Goal: Communication & Community: Answer question/provide support

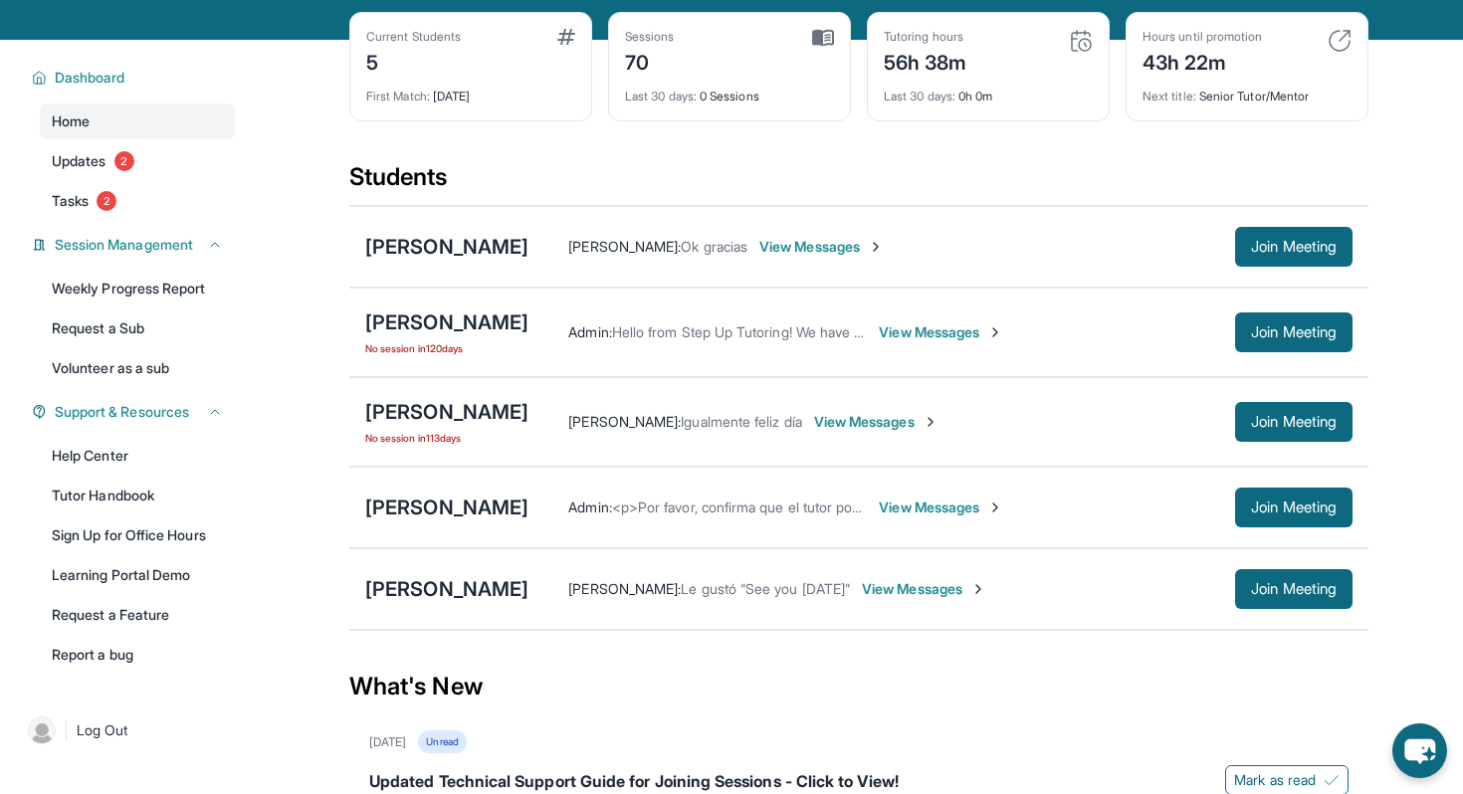
scroll to position [102, 0]
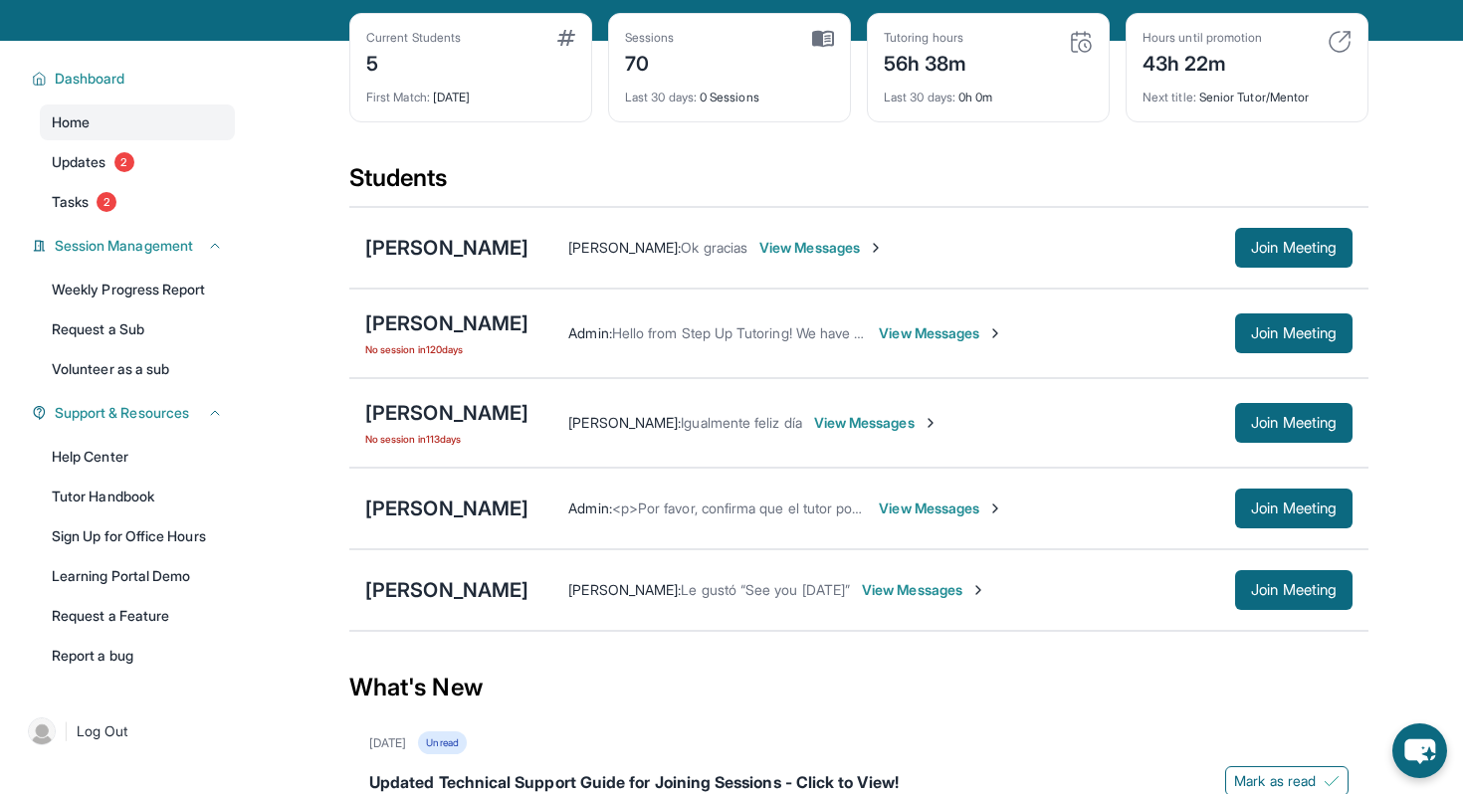
click at [984, 592] on img at bounding box center [978, 590] width 16 height 16
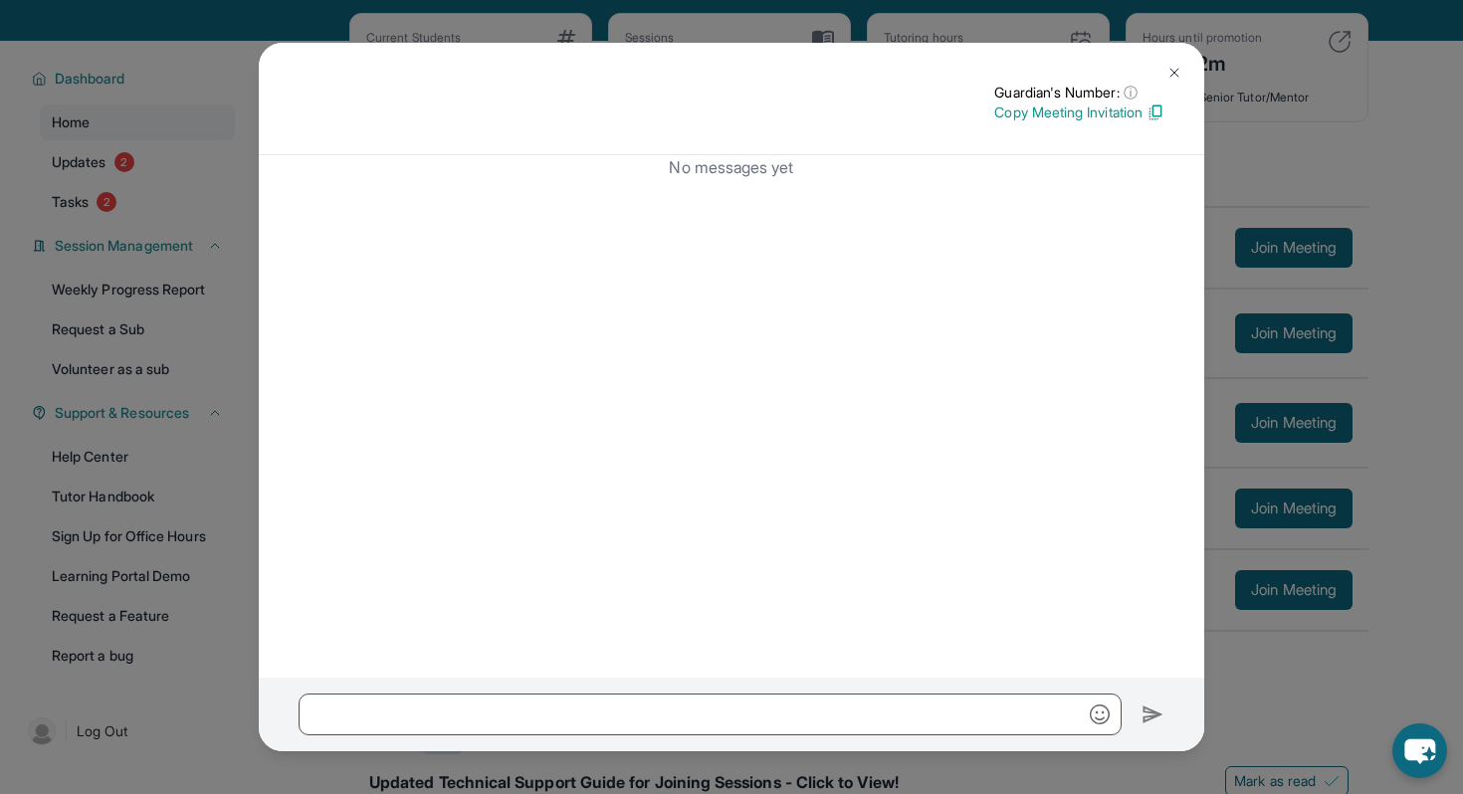
click at [1175, 68] on img at bounding box center [1174, 73] width 16 height 16
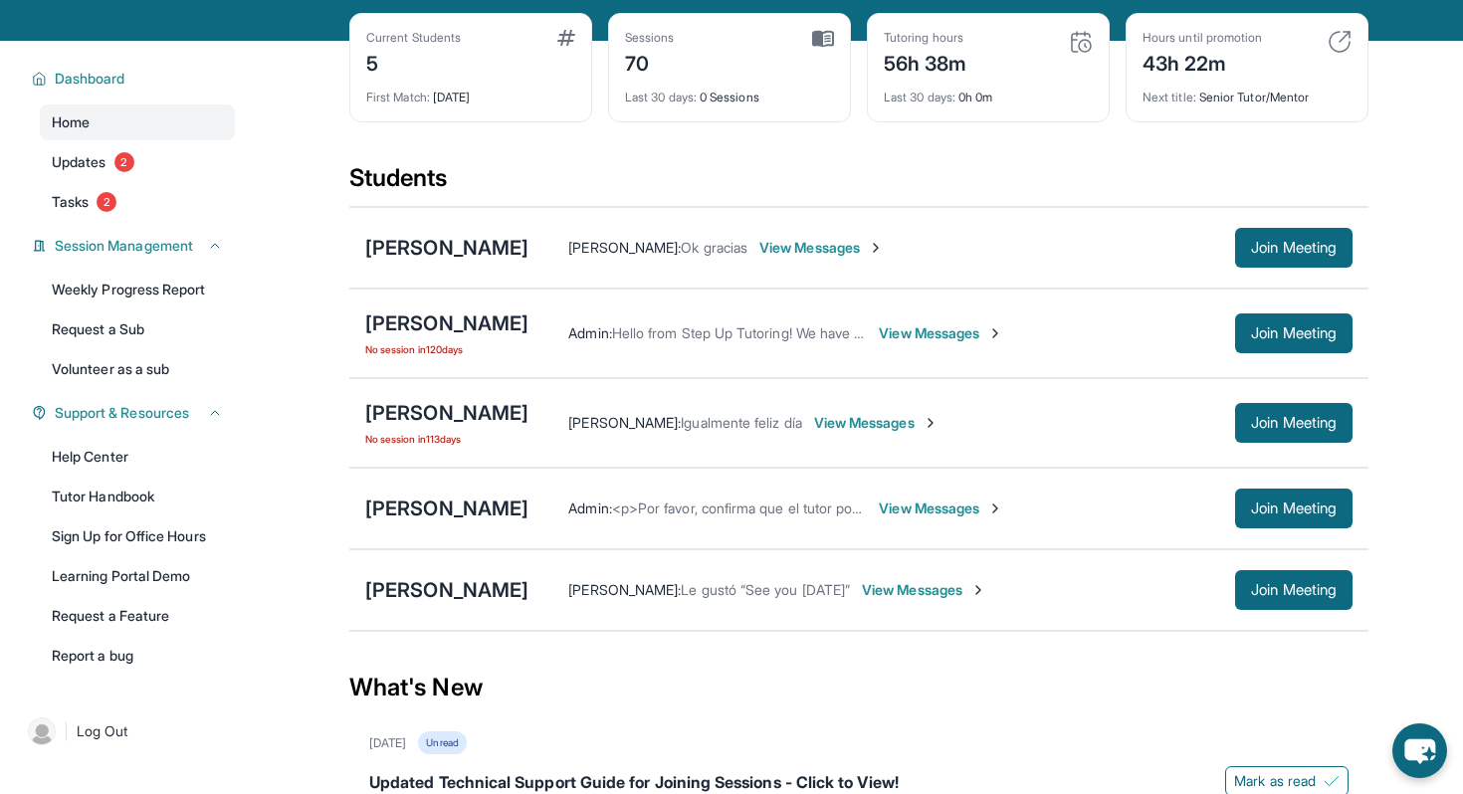
click at [907, 586] on span "View Messages" at bounding box center [924, 590] width 124 height 20
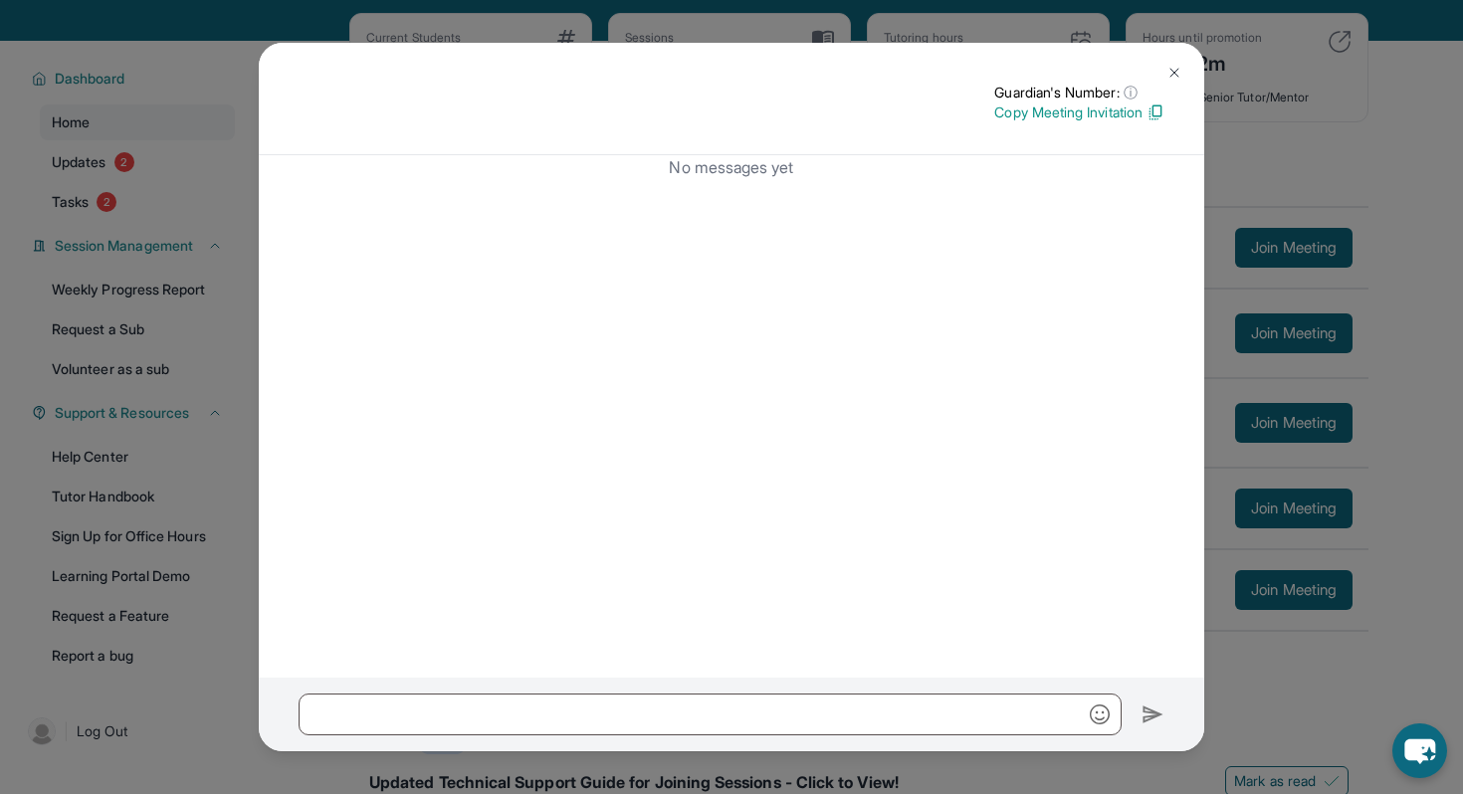
click at [1173, 63] on button at bounding box center [1174, 73] width 40 height 40
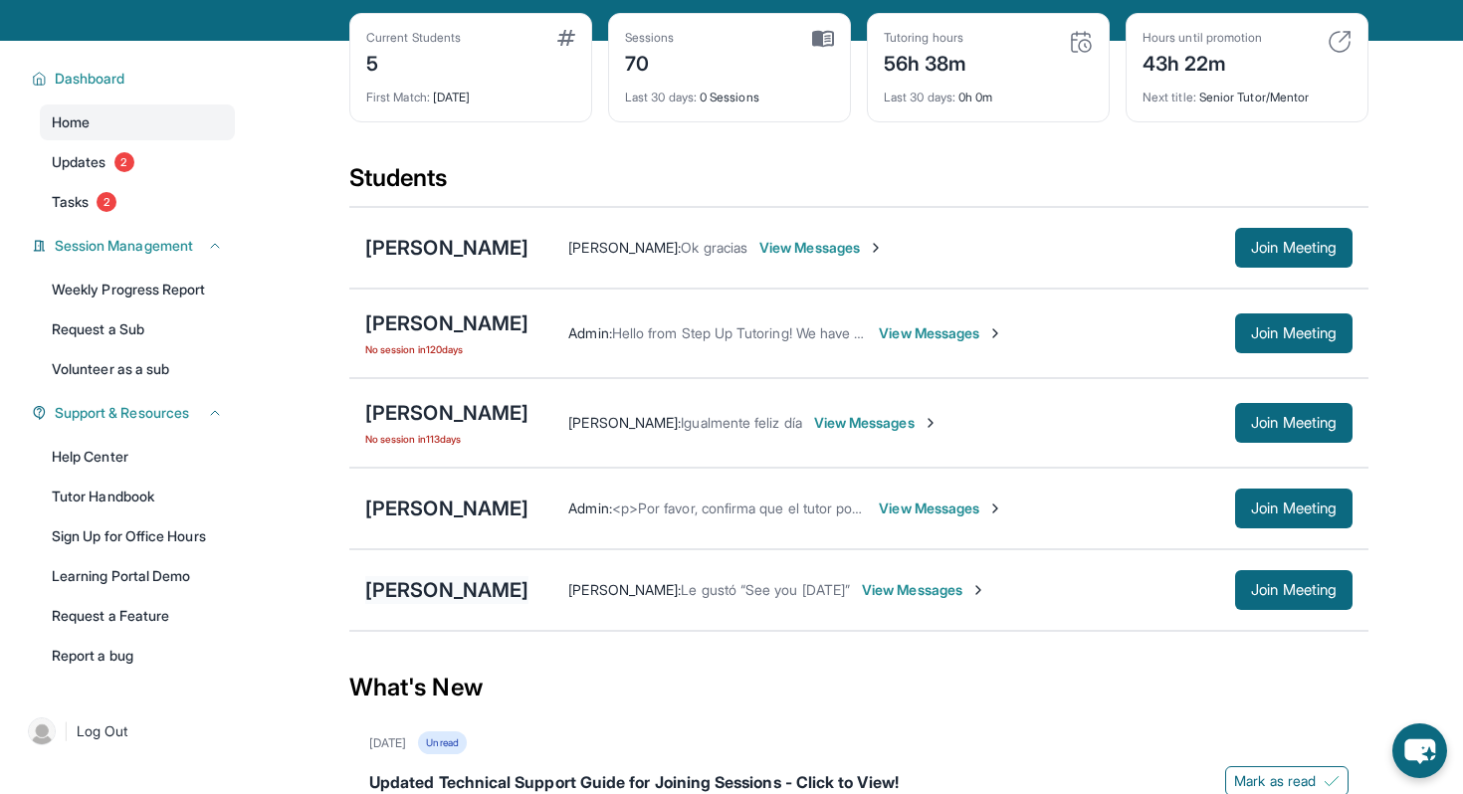
click at [439, 587] on div "[PERSON_NAME]" at bounding box center [446, 590] width 163 height 28
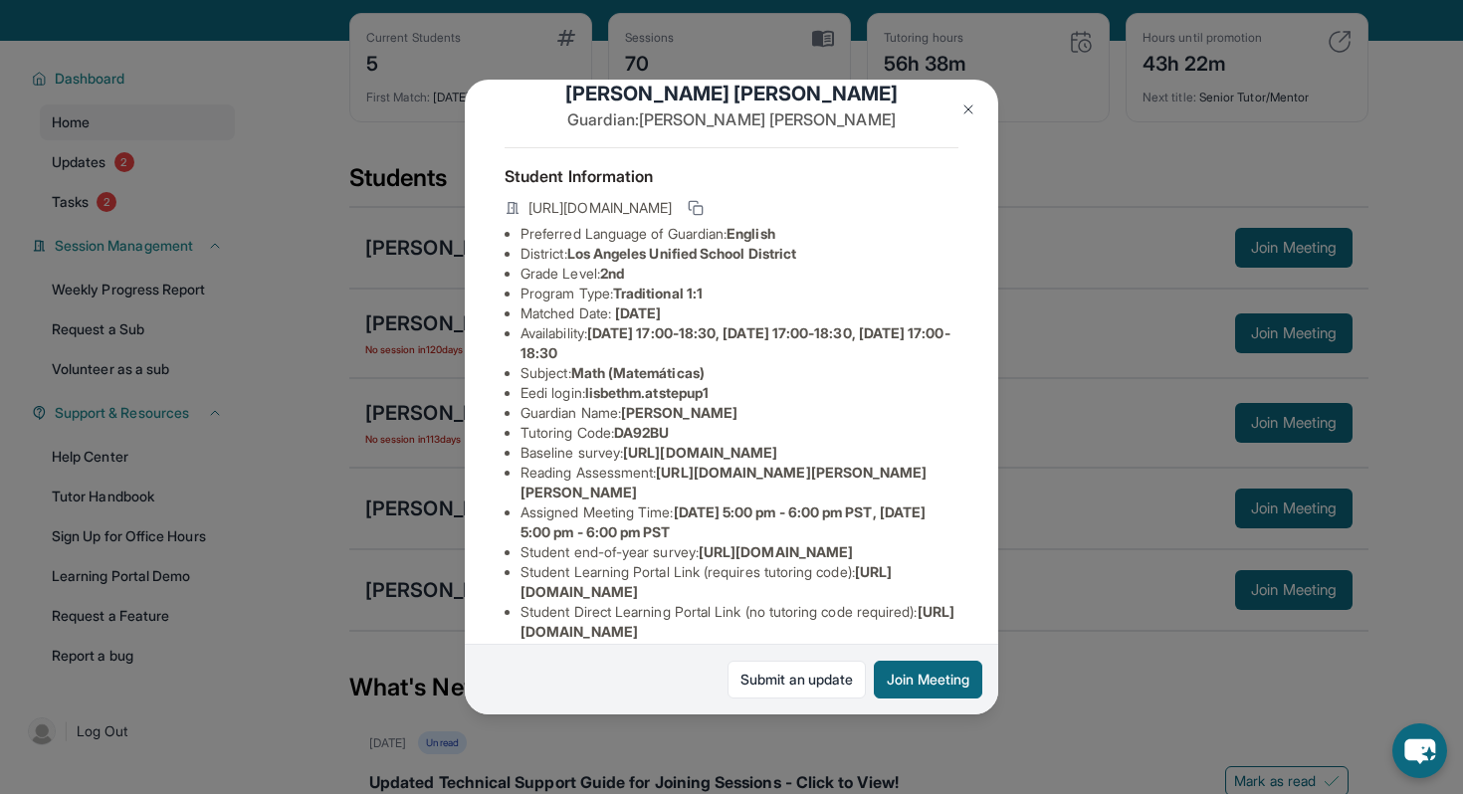
scroll to position [221, 0]
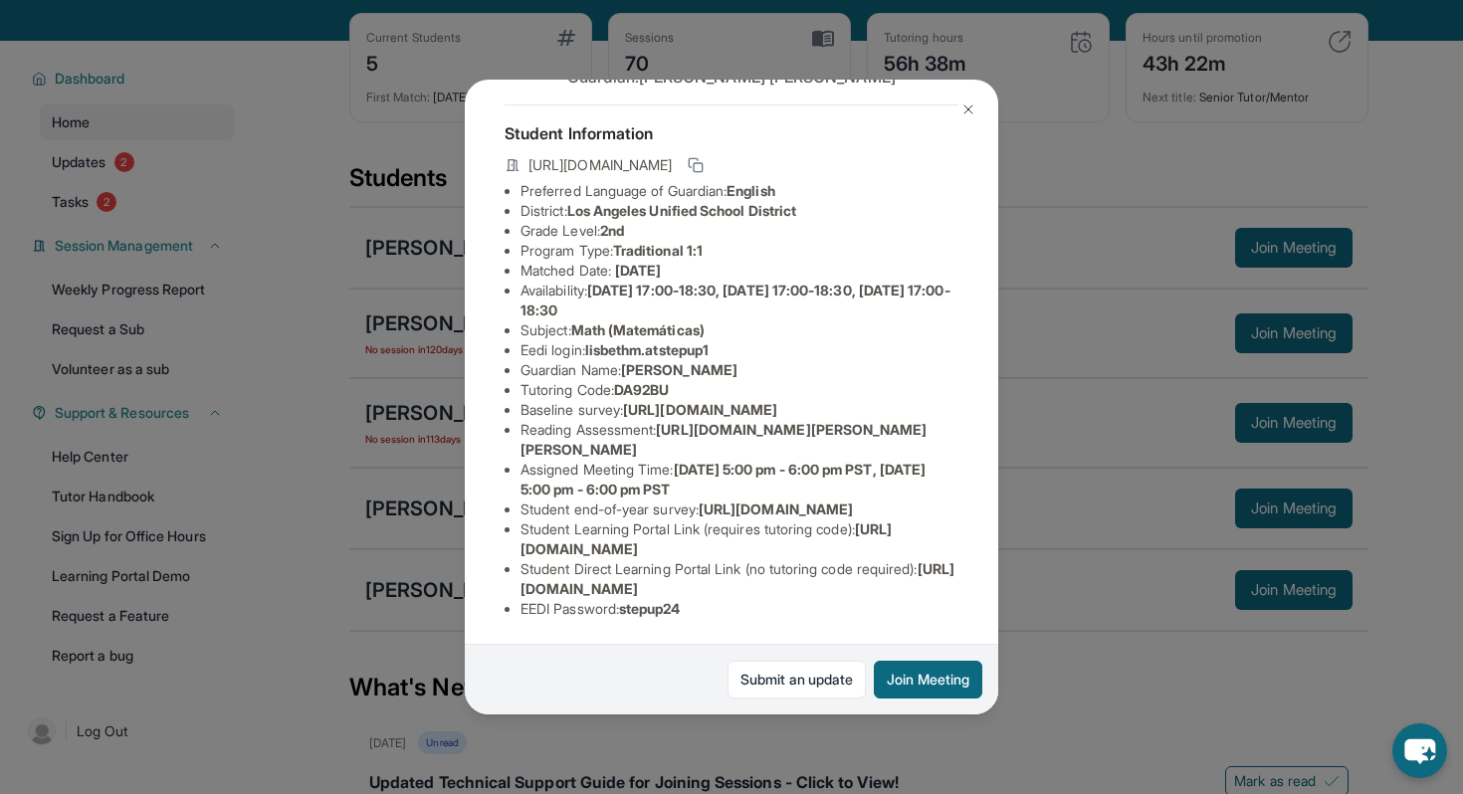
drag, startPoint x: 932, startPoint y: 586, endPoint x: 486, endPoint y: 592, distance: 446.8
click at [486, 593] on div "[PERSON_NAME] Guardian: [PERSON_NAME] Student Information [URL][DOMAIN_NAME] Pr…" at bounding box center [731, 397] width 533 height 635
copy span "[URL][DOMAIN_NAME]"
click at [1089, 426] on div "[PERSON_NAME] Guardian: [PERSON_NAME] Student Information [URL][DOMAIN_NAME] Pr…" at bounding box center [731, 397] width 1463 height 794
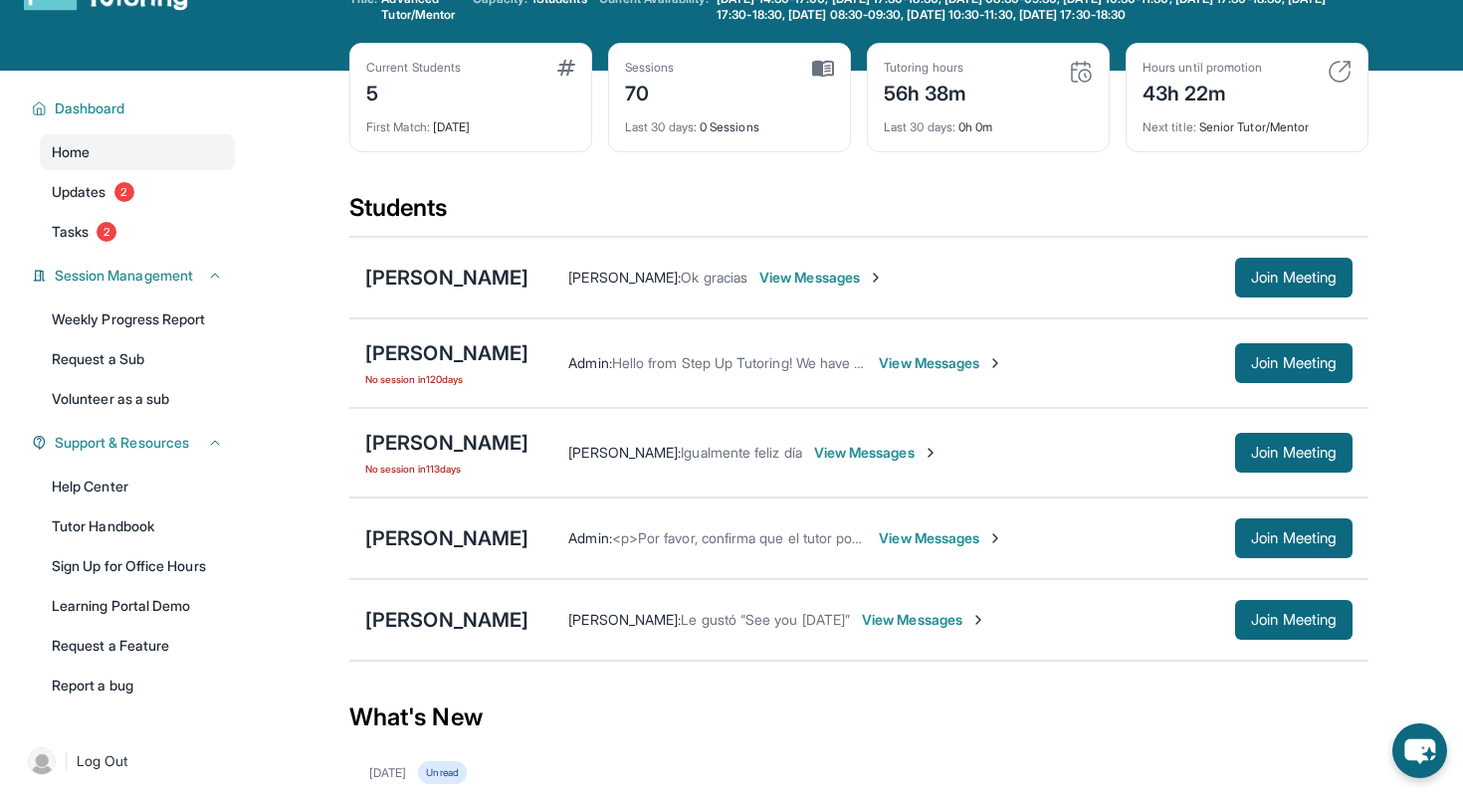
scroll to position [60, 0]
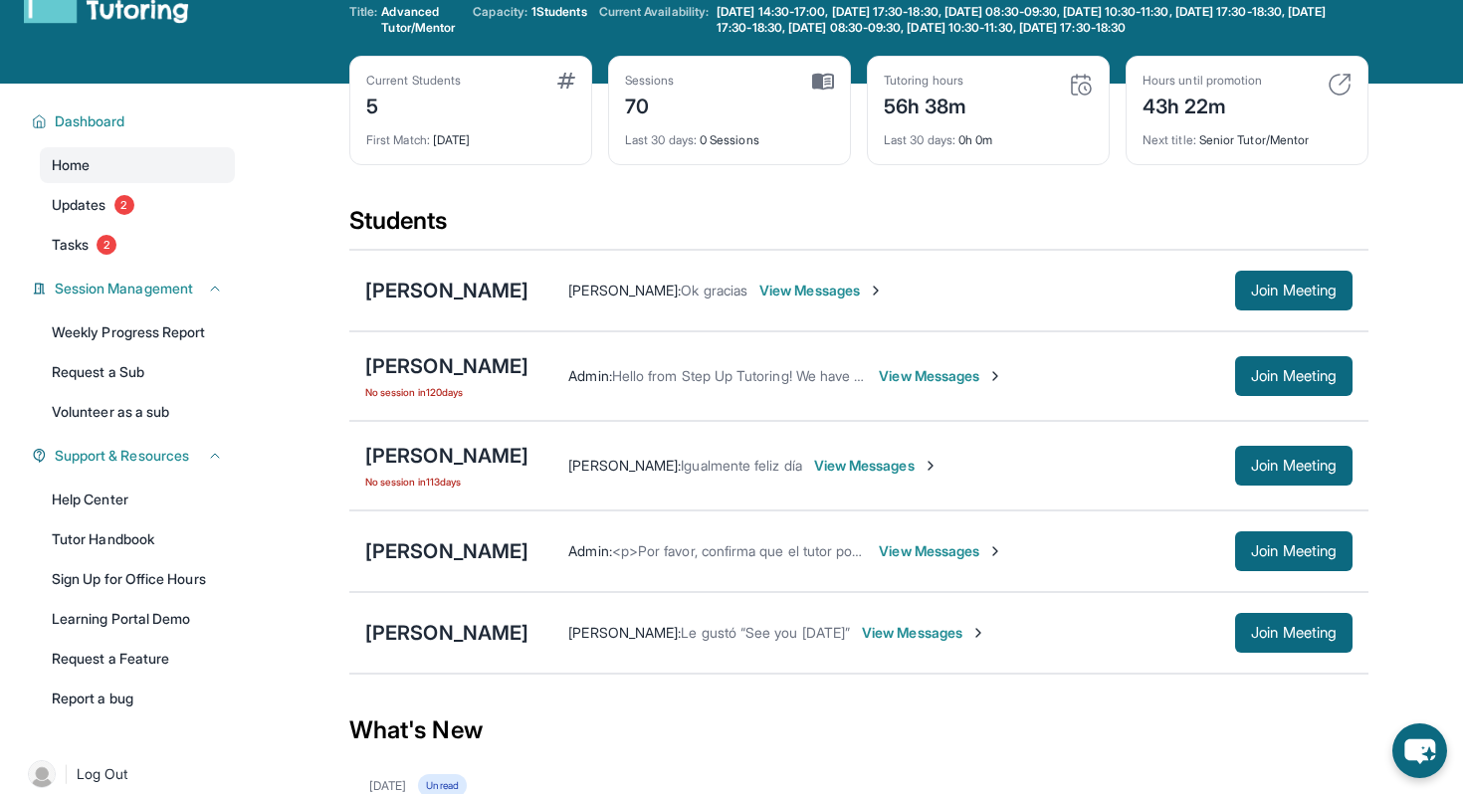
click at [943, 375] on span "View Messages" at bounding box center [941, 376] width 124 height 20
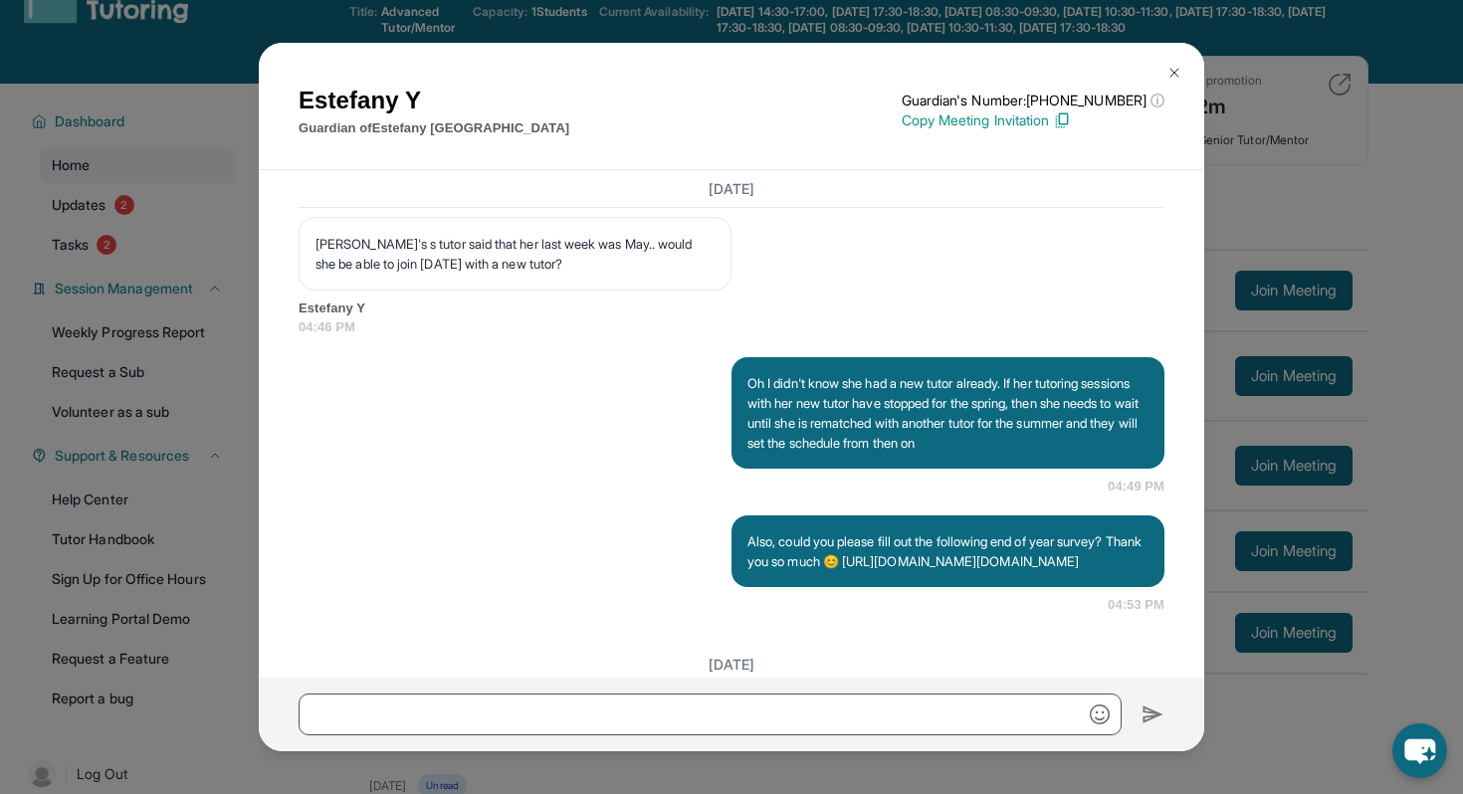
scroll to position [19885, 0]
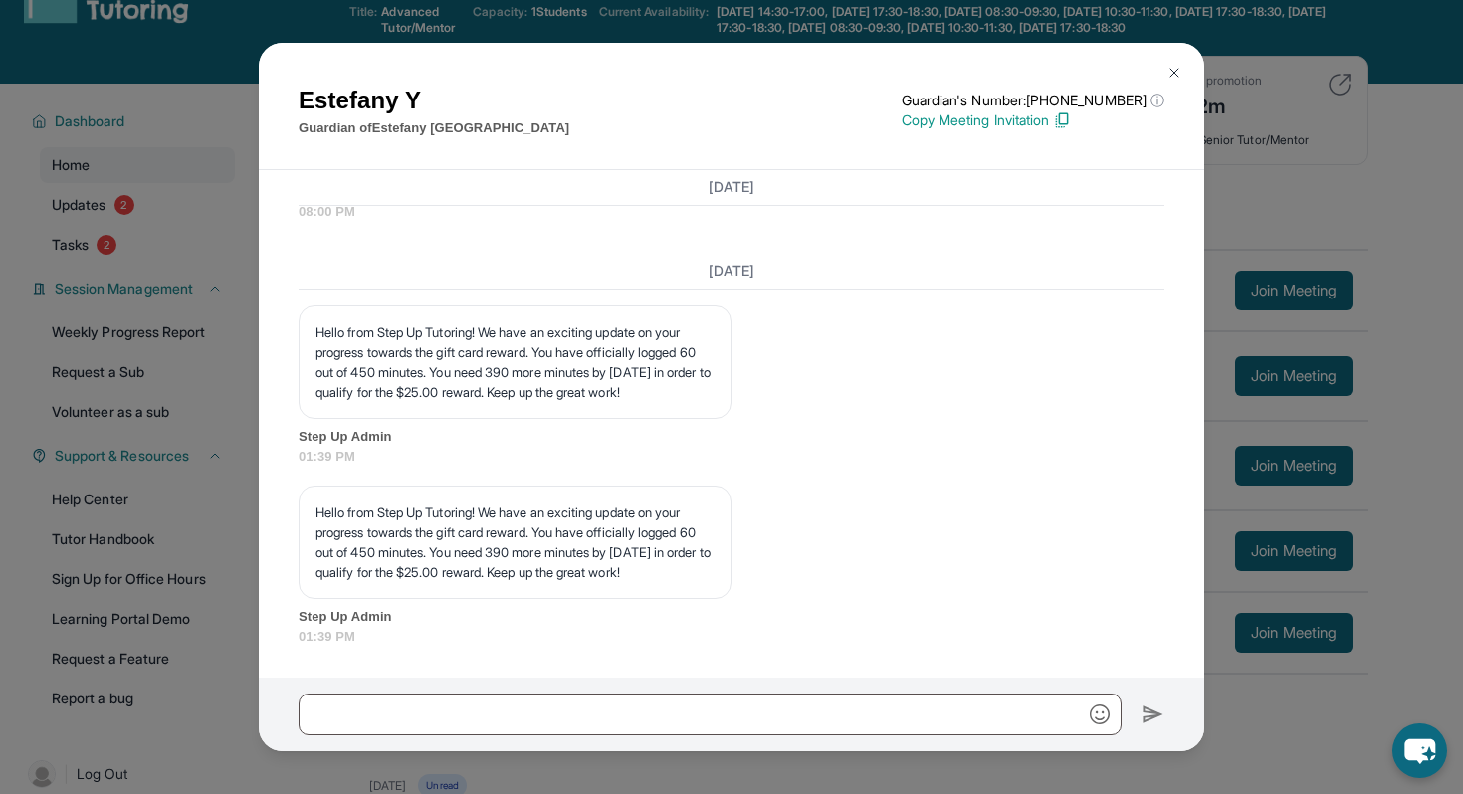
click at [1170, 67] on img at bounding box center [1174, 73] width 16 height 16
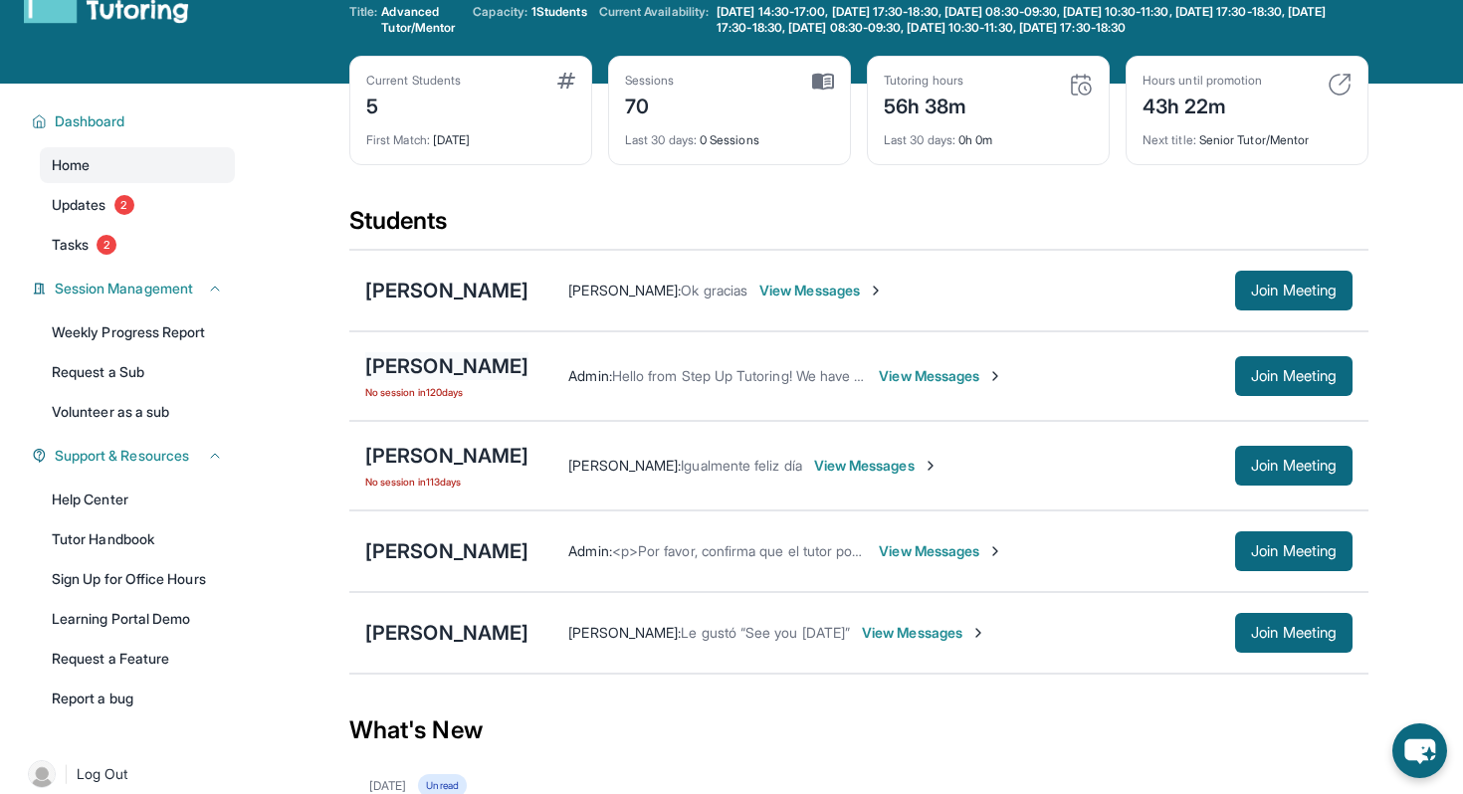
click at [444, 375] on div "[PERSON_NAME]" at bounding box center [446, 366] width 163 height 28
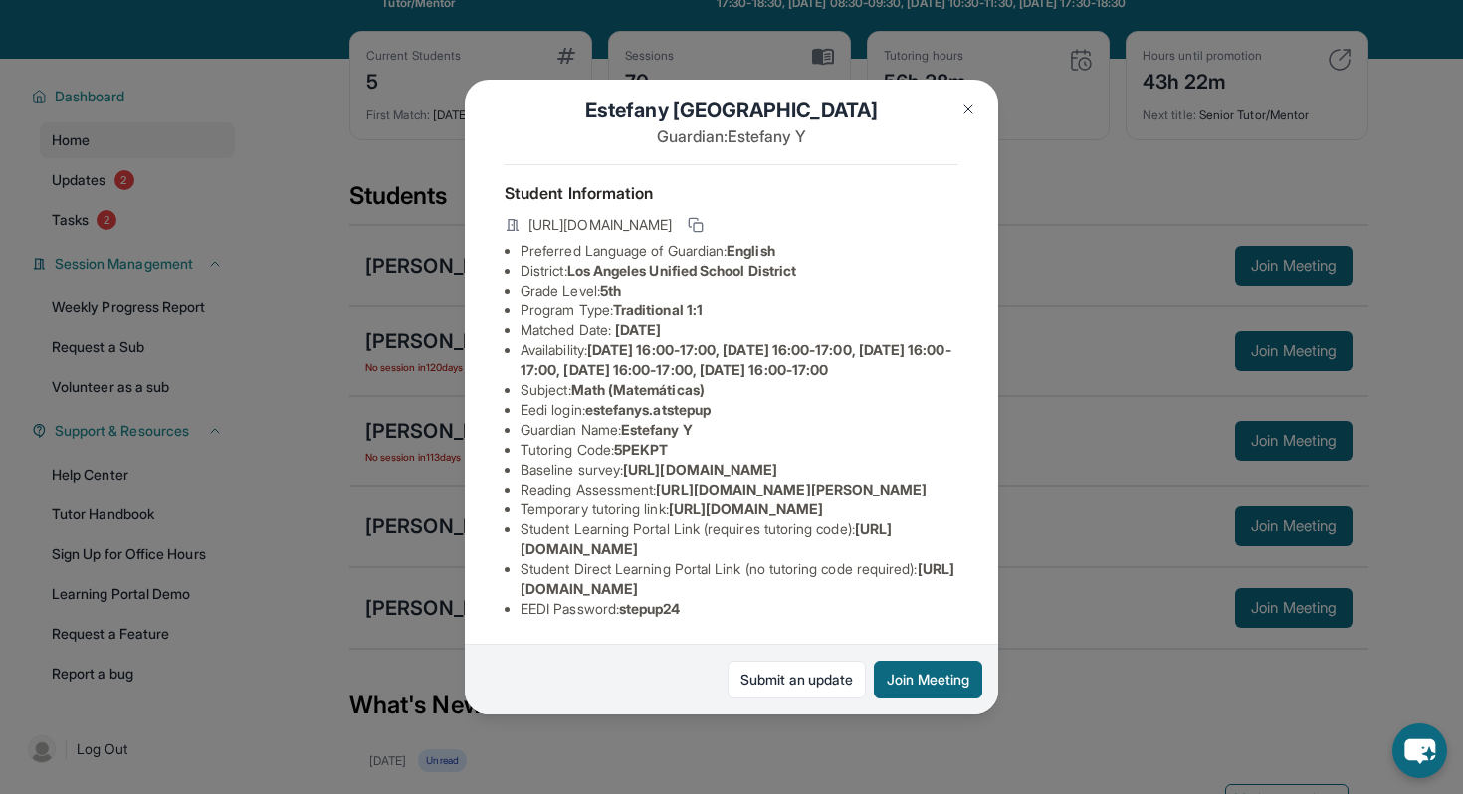
scroll to position [0, 0]
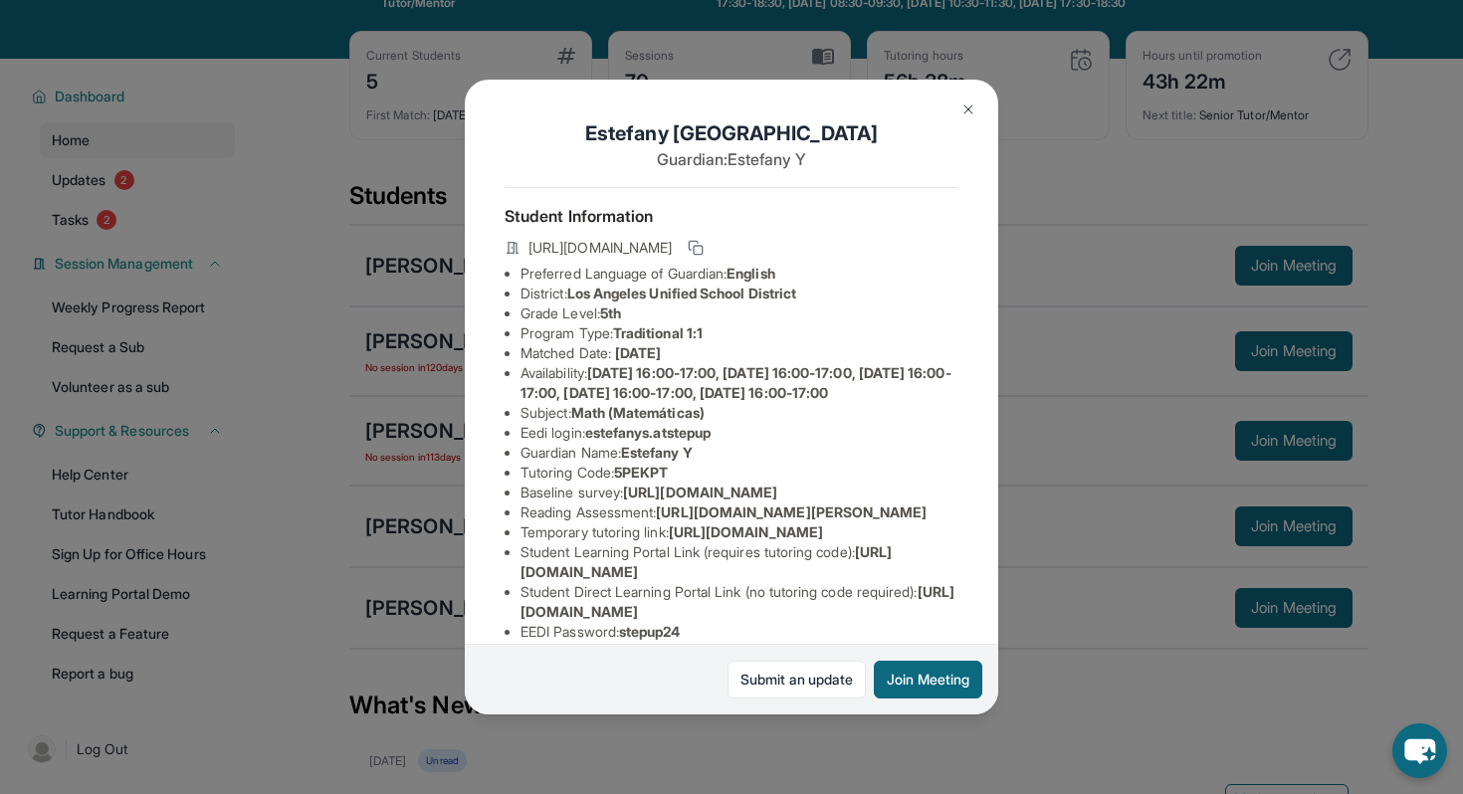
click at [957, 116] on button at bounding box center [968, 110] width 40 height 40
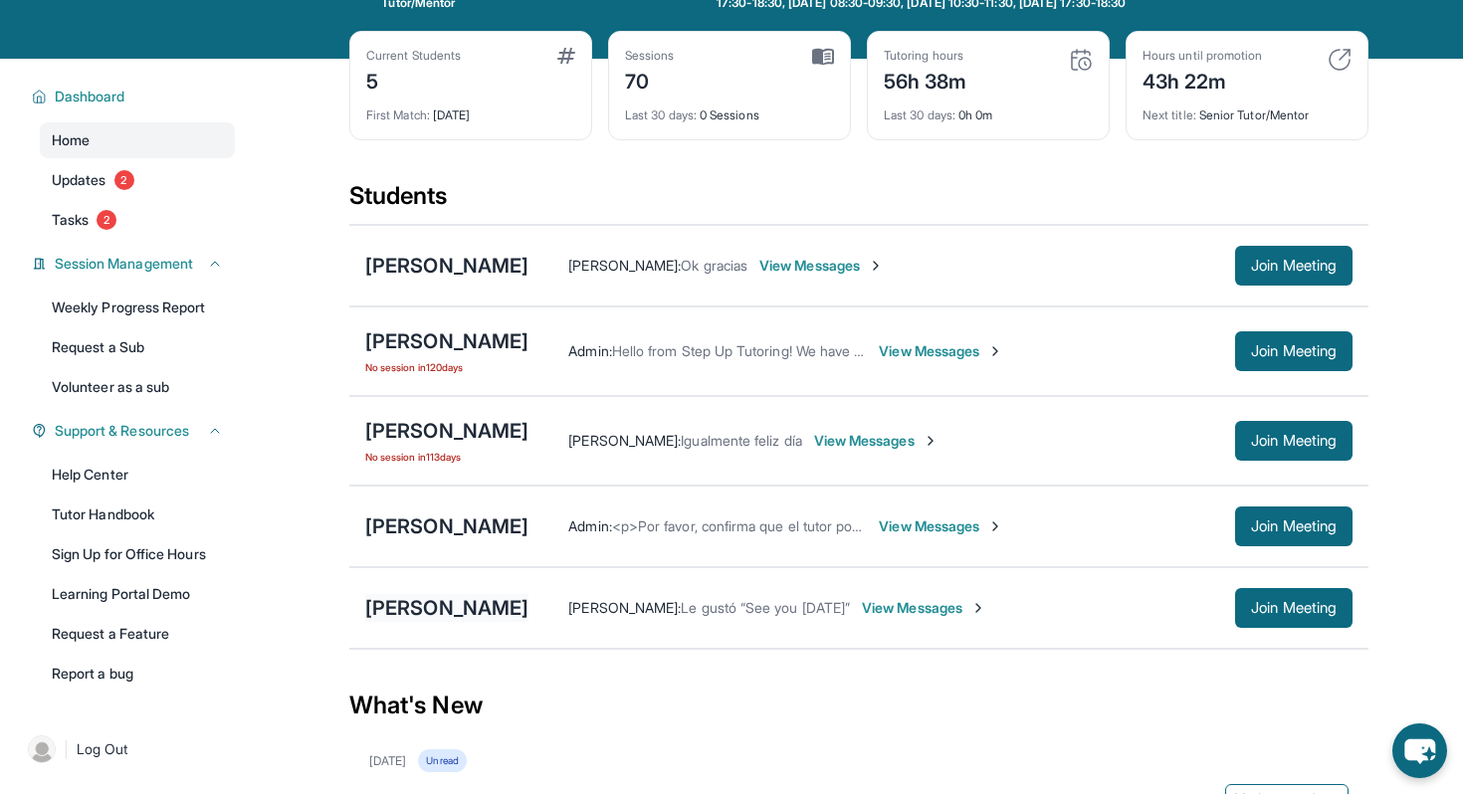
click at [457, 610] on div "[PERSON_NAME]" at bounding box center [446, 608] width 163 height 28
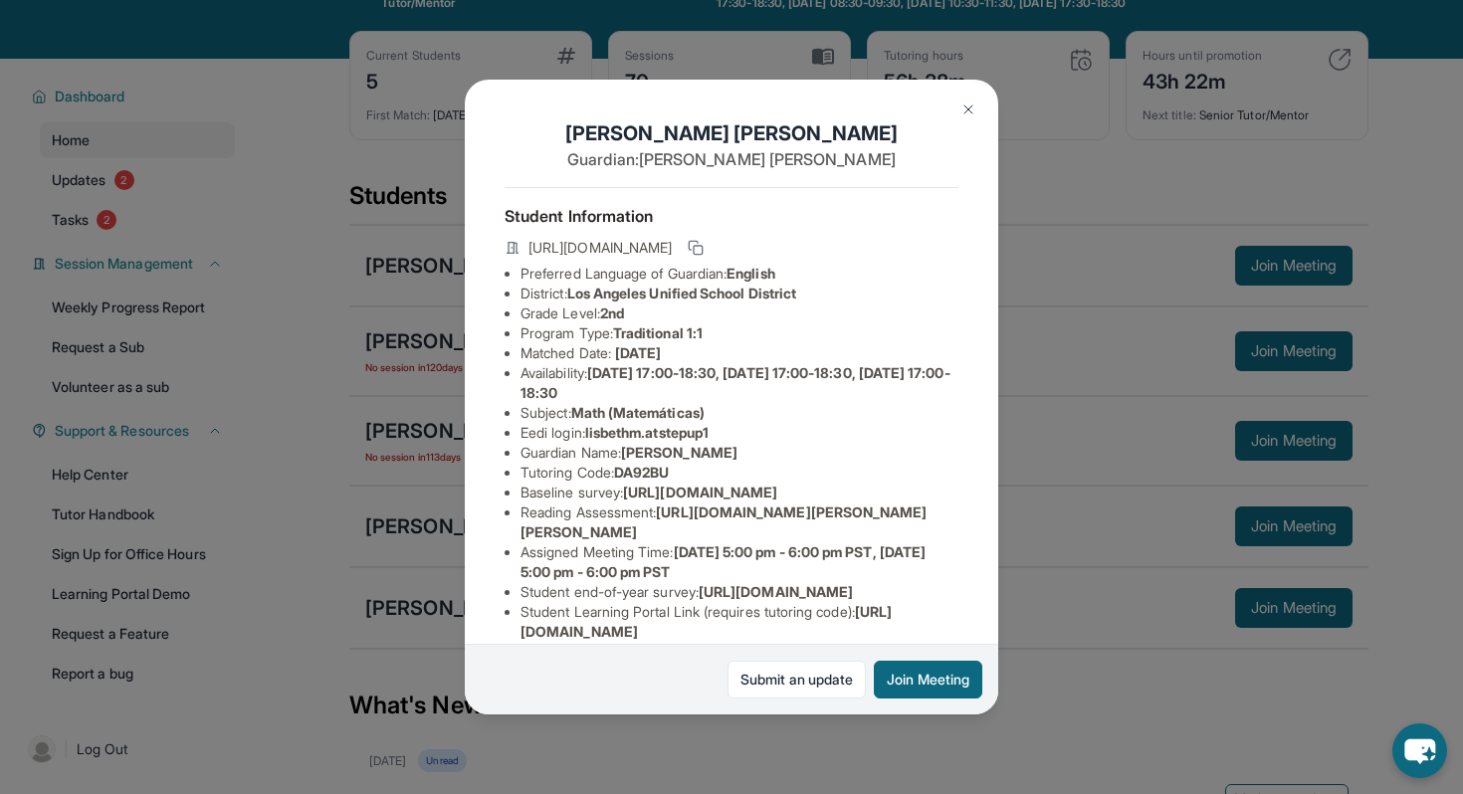
click at [971, 105] on img at bounding box center [968, 109] width 16 height 16
